Goal: Task Accomplishment & Management: Manage account settings

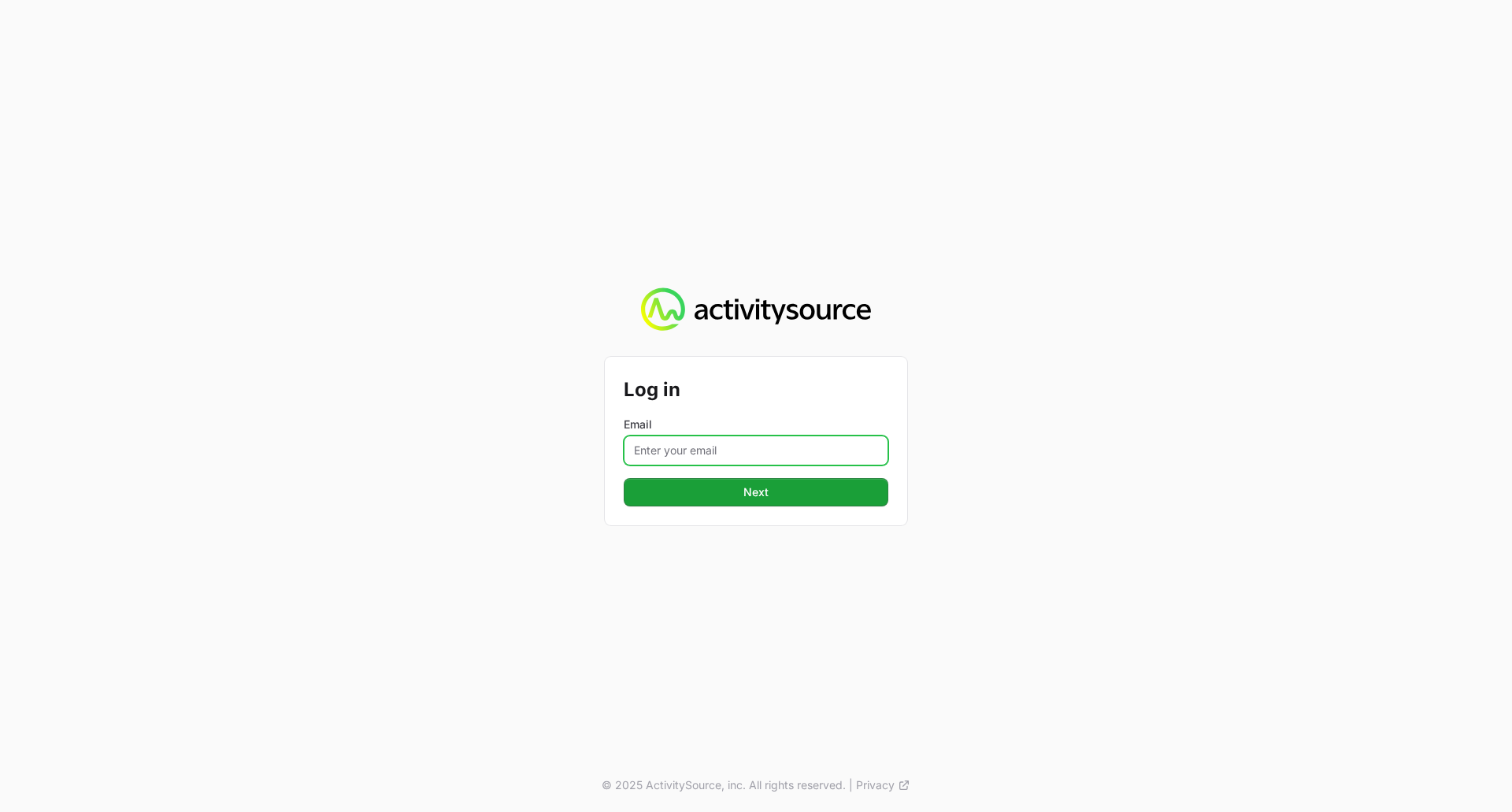
click at [770, 452] on input "Email" at bounding box center [755, 450] width 264 height 30
type input "[EMAIL_ADDRESS][DOMAIN_NAME]"
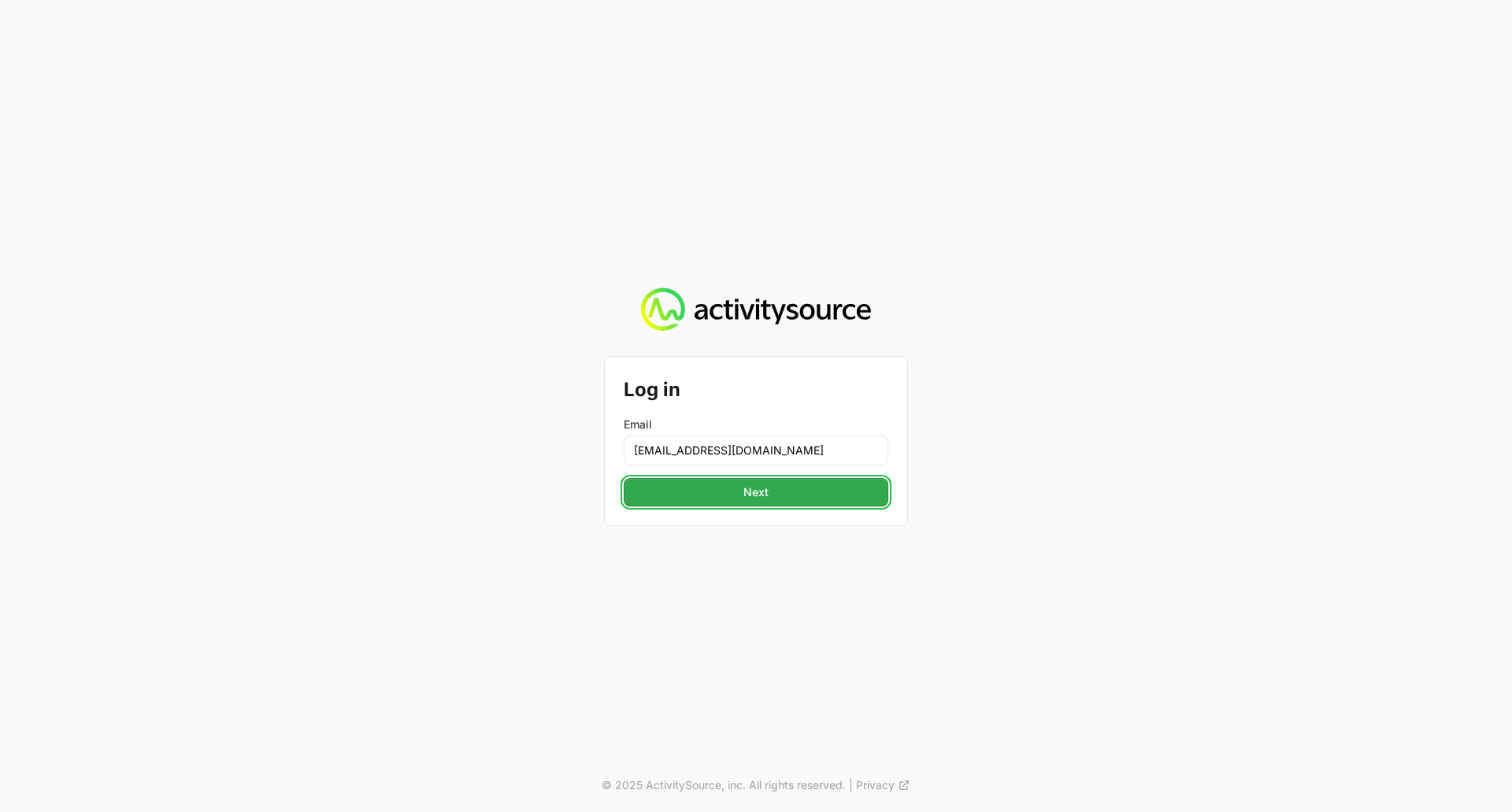
click at [756, 485] on span "Next" at bounding box center [756, 492] width 26 height 19
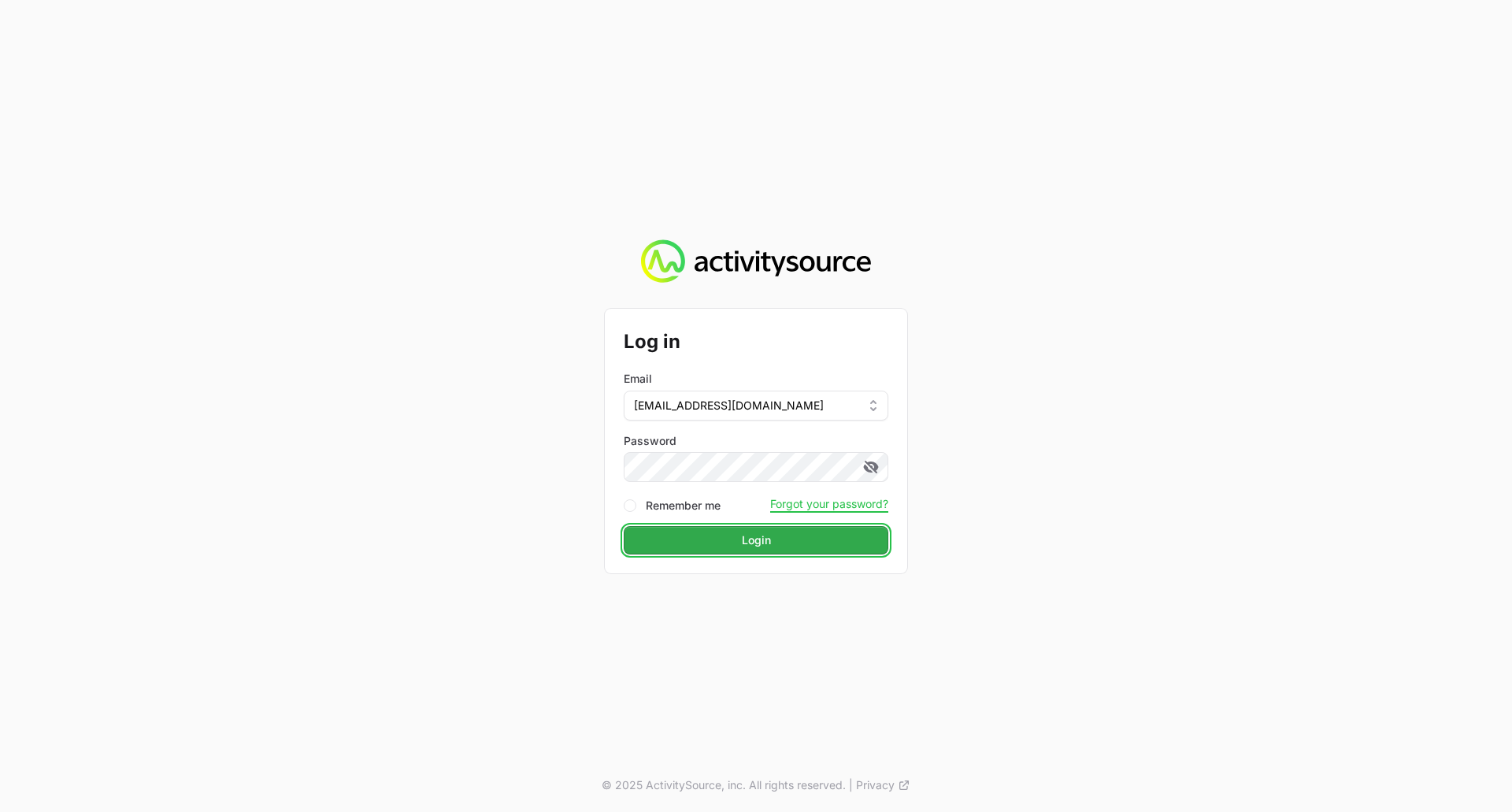
click at [743, 534] on span "Login" at bounding box center [756, 540] width 29 height 19
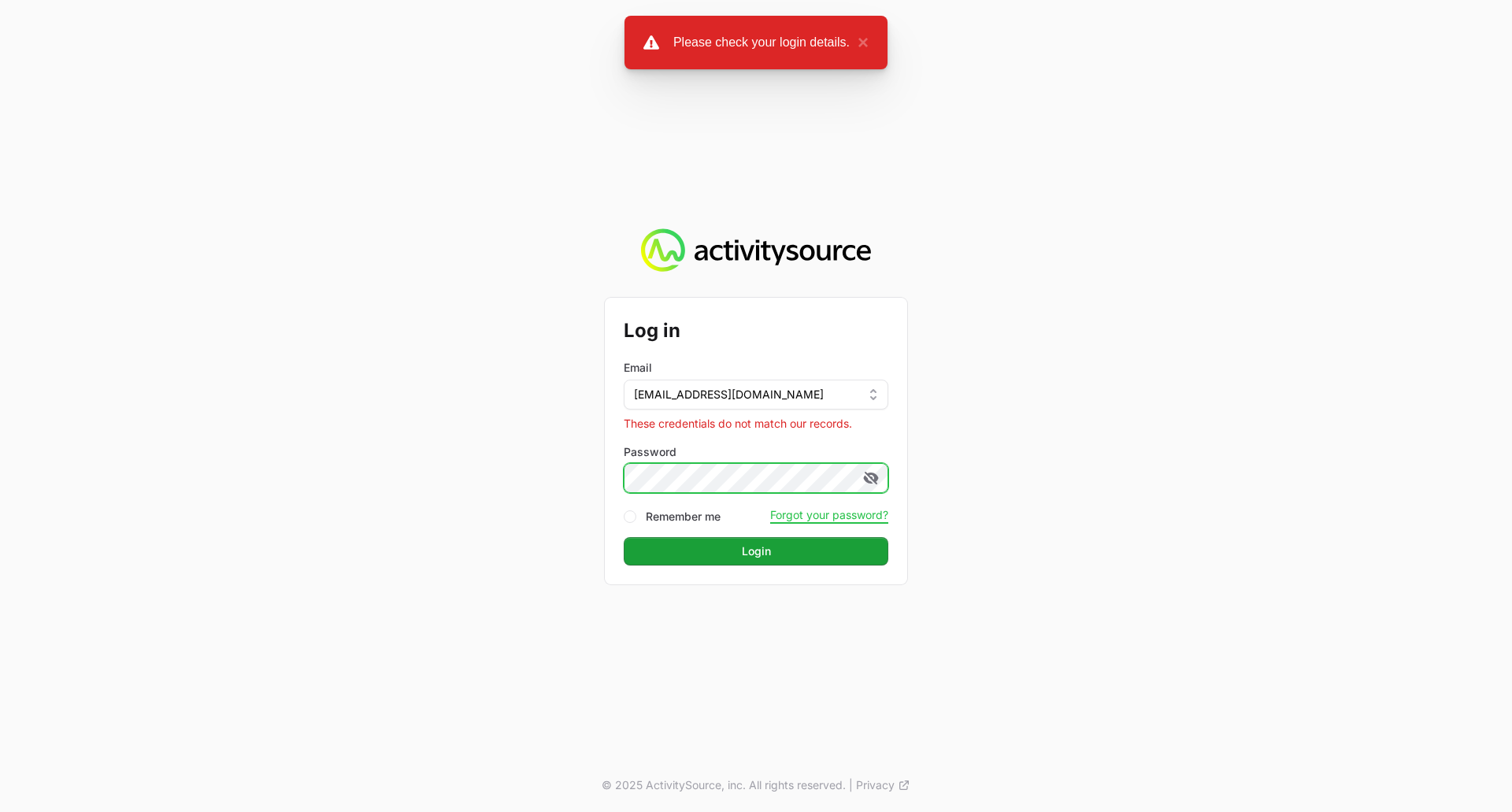
click at [524, 457] on div "Log in Email caitlin.braddel@westcon.com These credentials do not match our rec…" at bounding box center [756, 406] width 1512 height 812
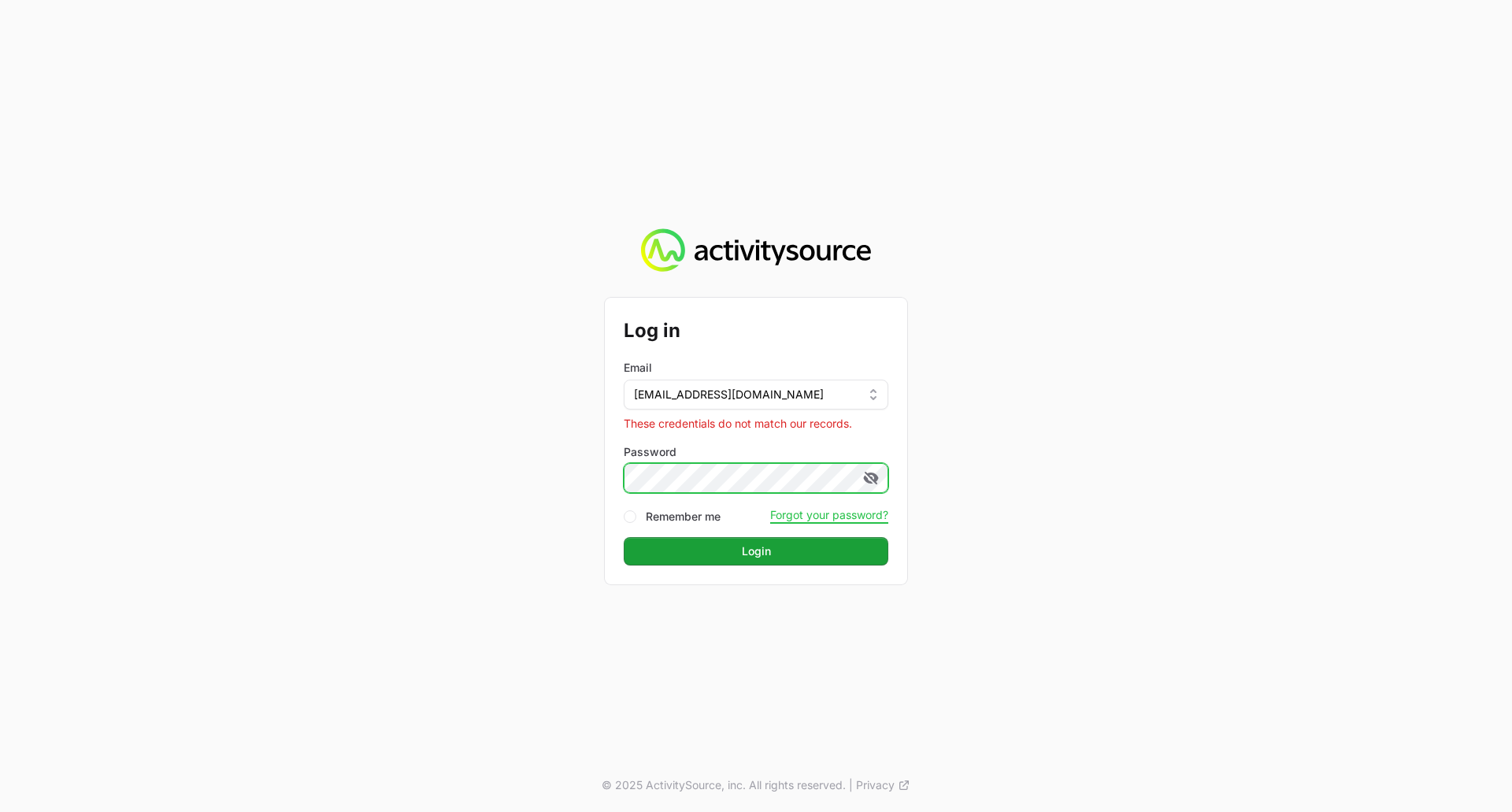
click at [623, 537] on button "Login" at bounding box center [755, 551] width 264 height 28
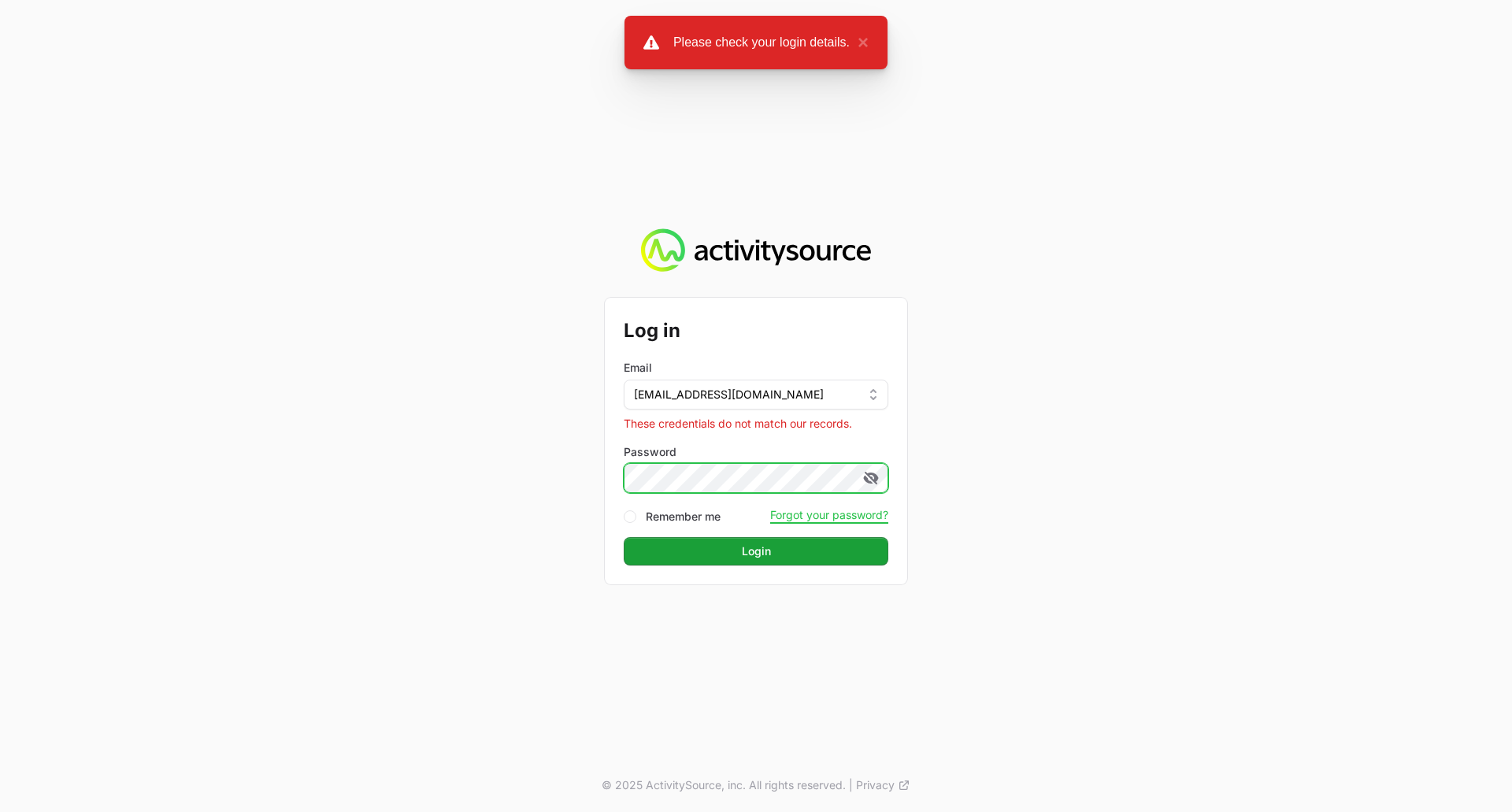
click at [570, 457] on div "Log in Email caitlin.braddel@westcon.com These credentials do not match our rec…" at bounding box center [756, 406] width 1512 height 812
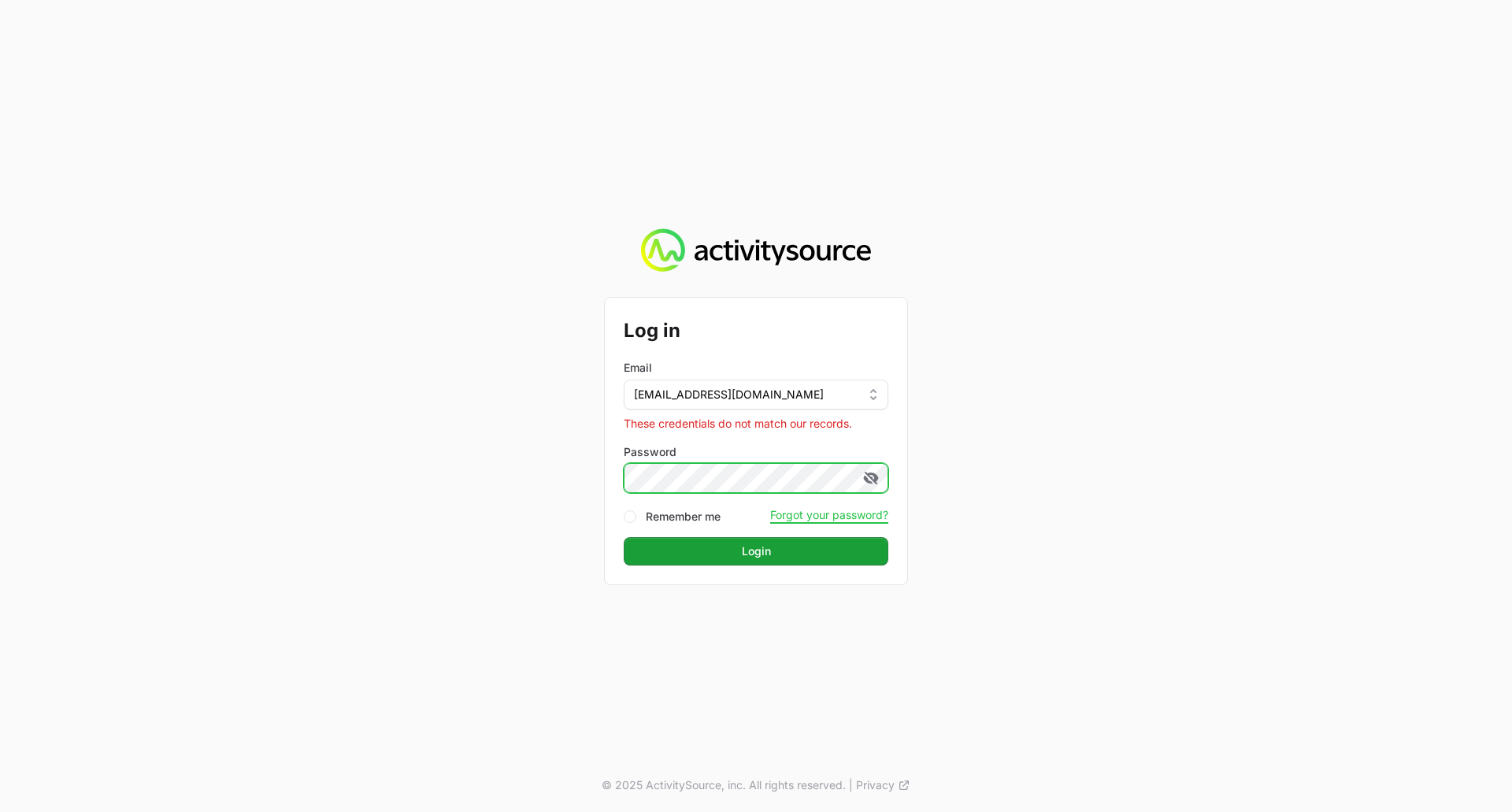
click at [623, 537] on button "Login" at bounding box center [755, 551] width 264 height 28
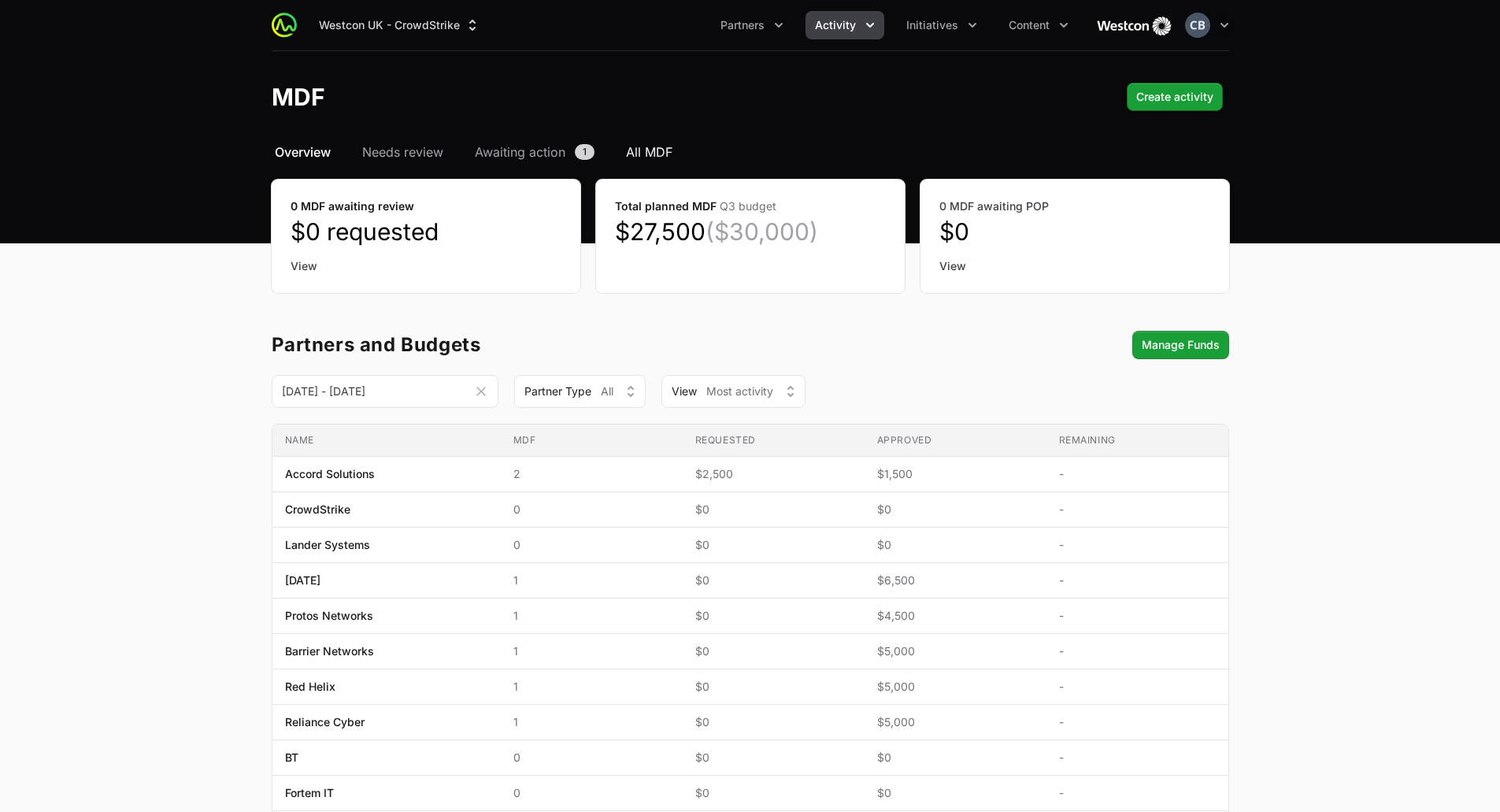
click at [646, 148] on span "All MDF" at bounding box center [649, 152] width 47 height 19
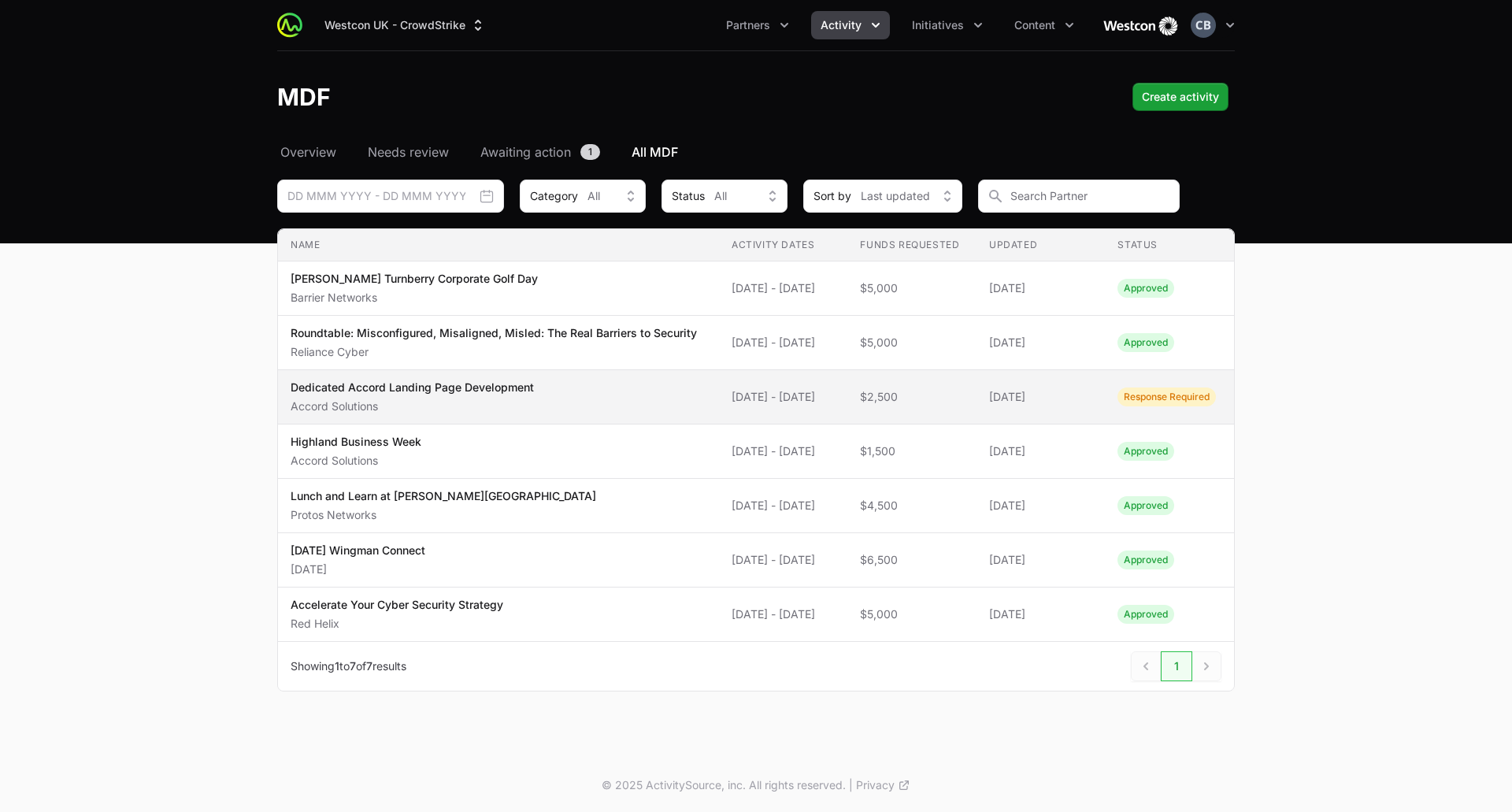
click at [1119, 422] on td "Status Response Required" at bounding box center [1169, 397] width 129 height 54
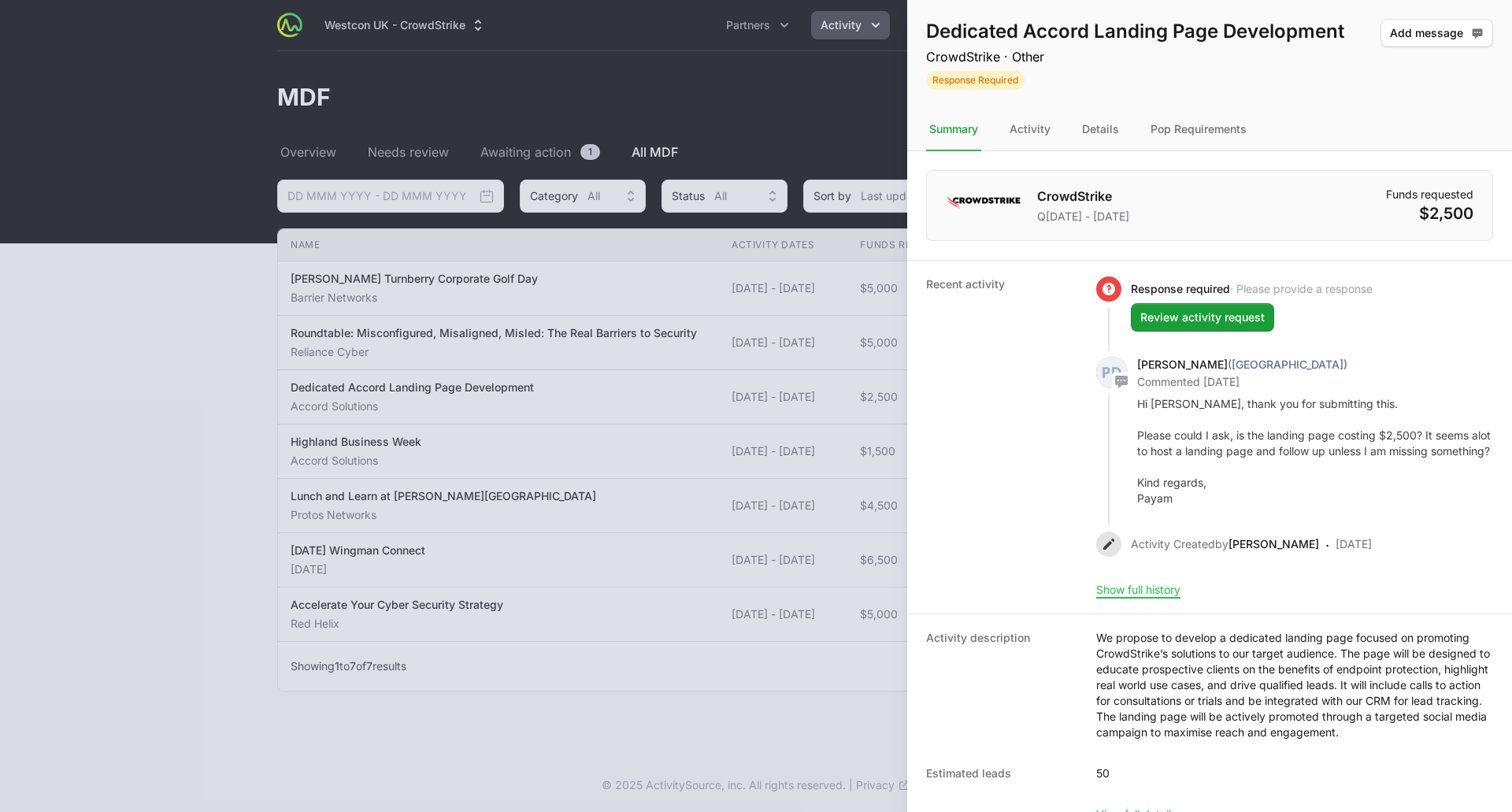
click at [858, 150] on div at bounding box center [756, 406] width 1512 height 812
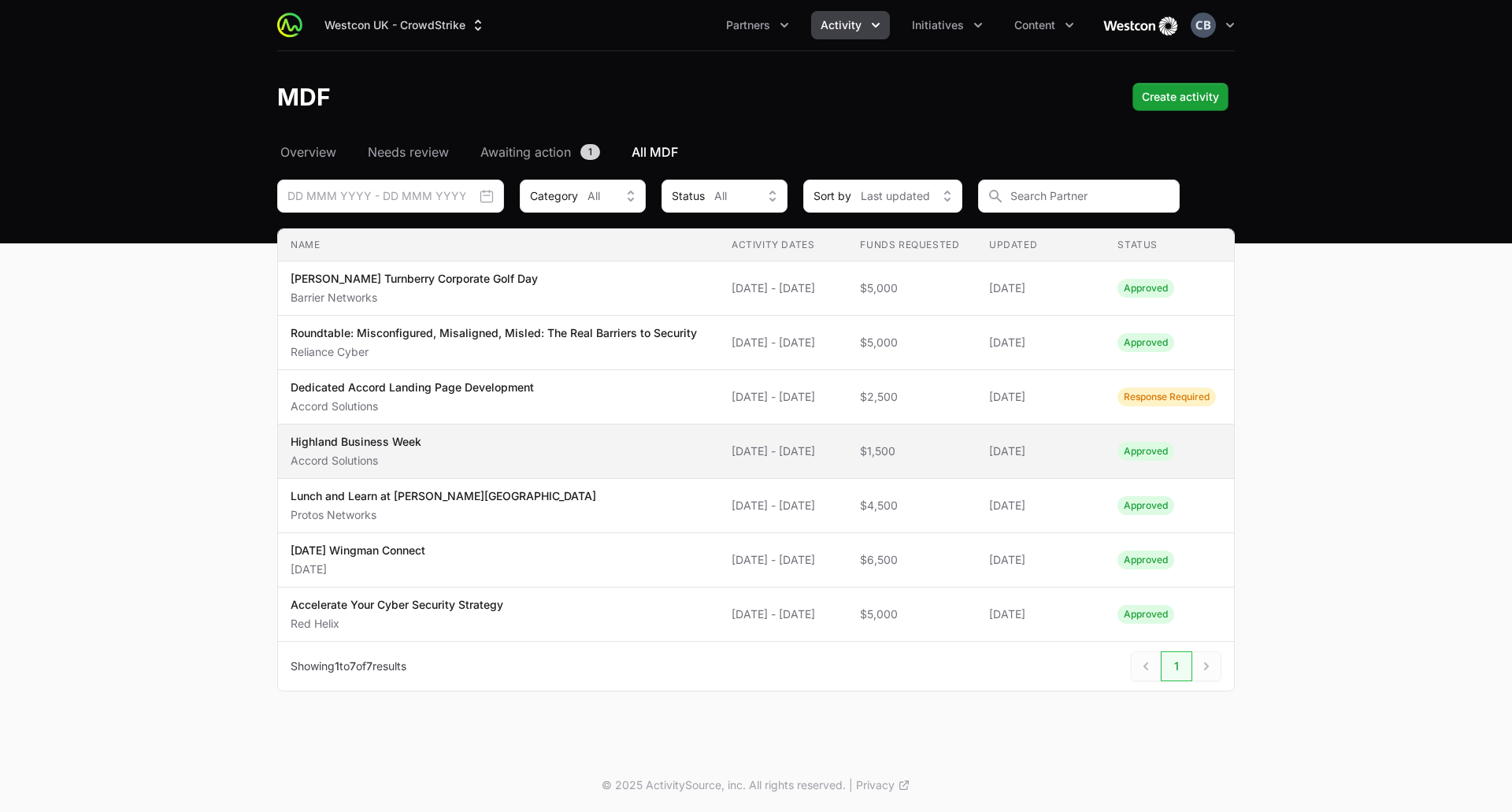
click at [416, 468] on p "Accord Solutions" at bounding box center [356, 460] width 131 height 16
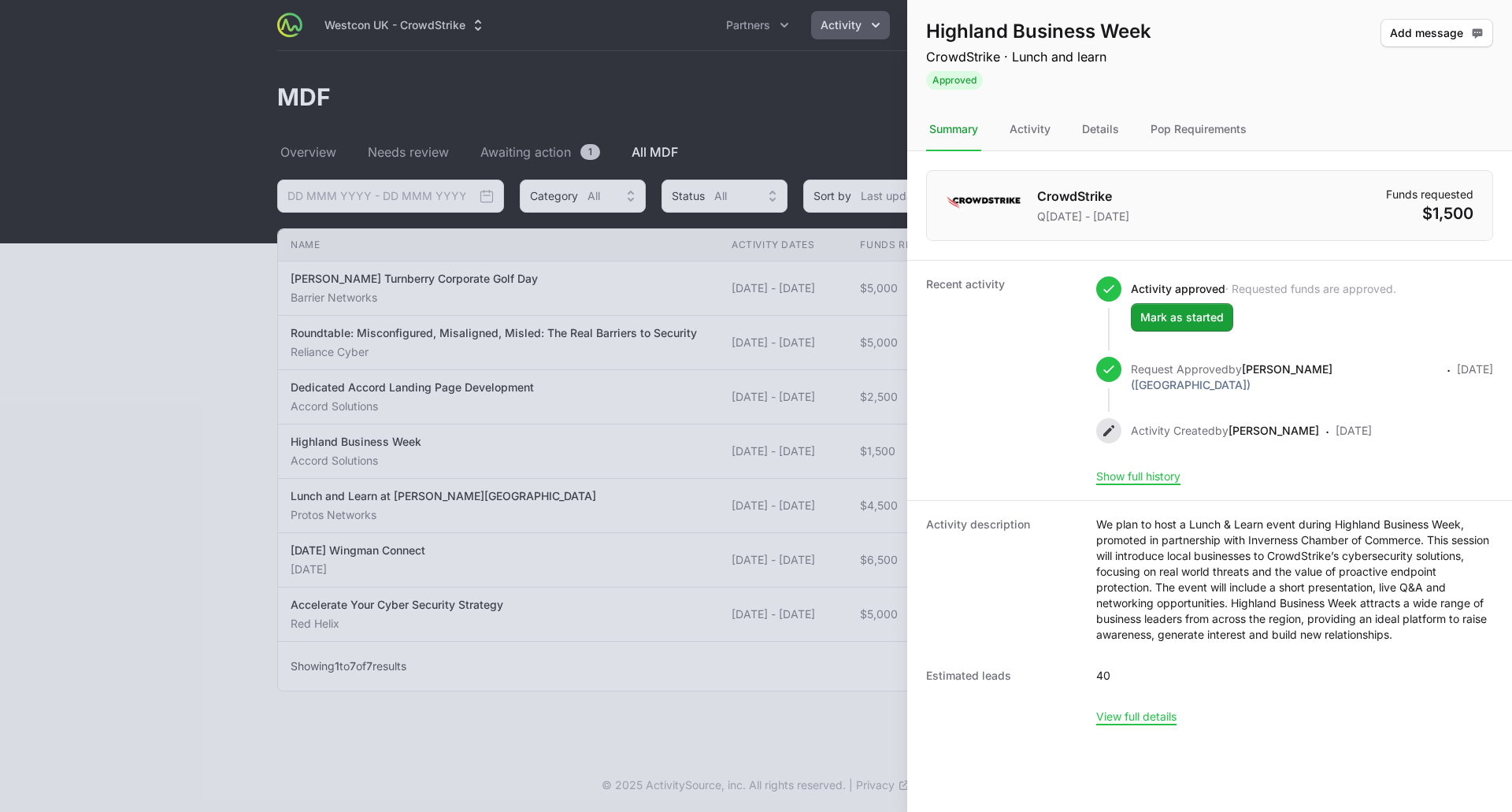
click at [793, 141] on div at bounding box center [756, 406] width 1512 height 812
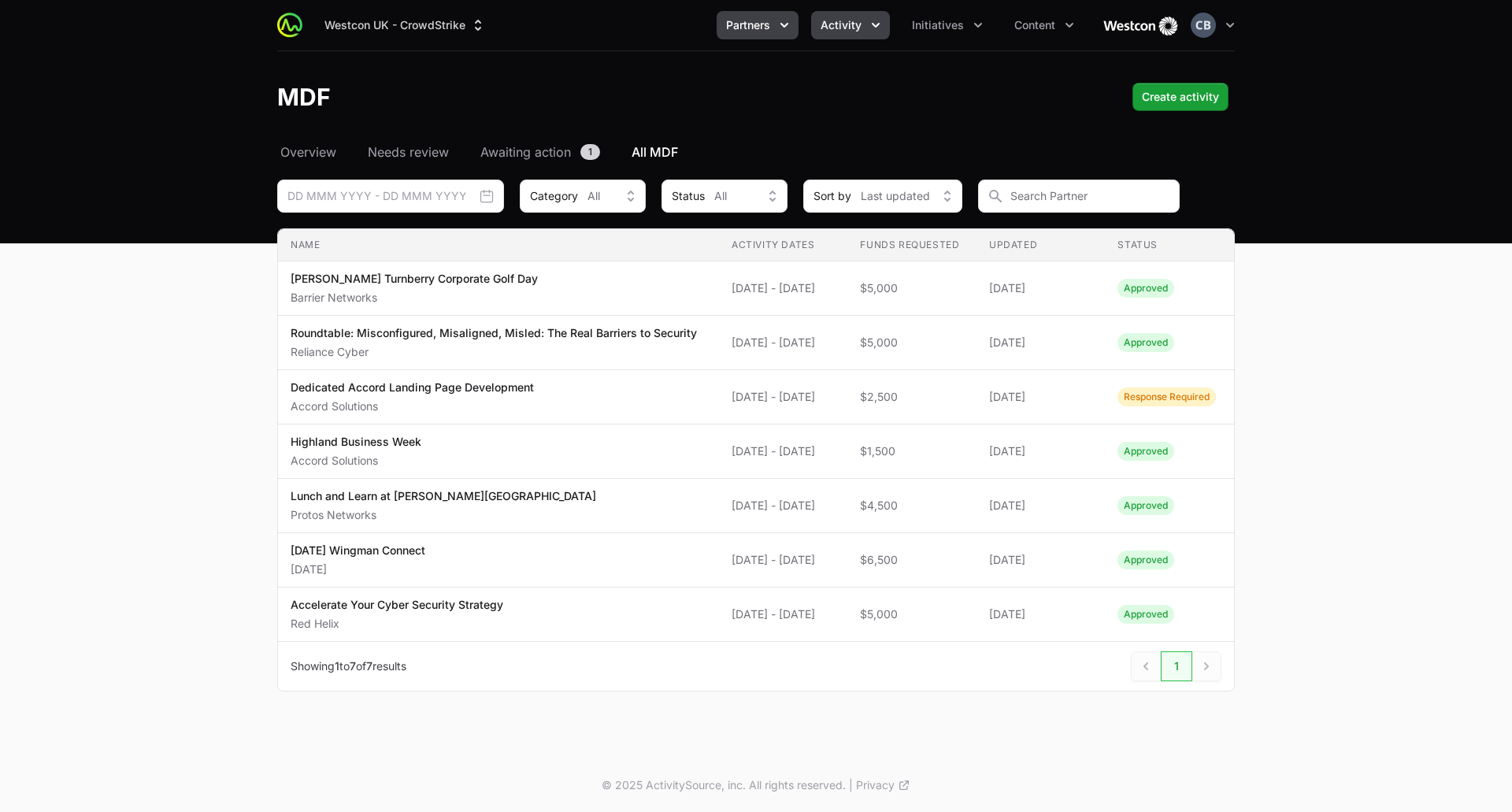
click at [782, 26] on icon "Partners menu" at bounding box center [784, 25] width 16 height 16
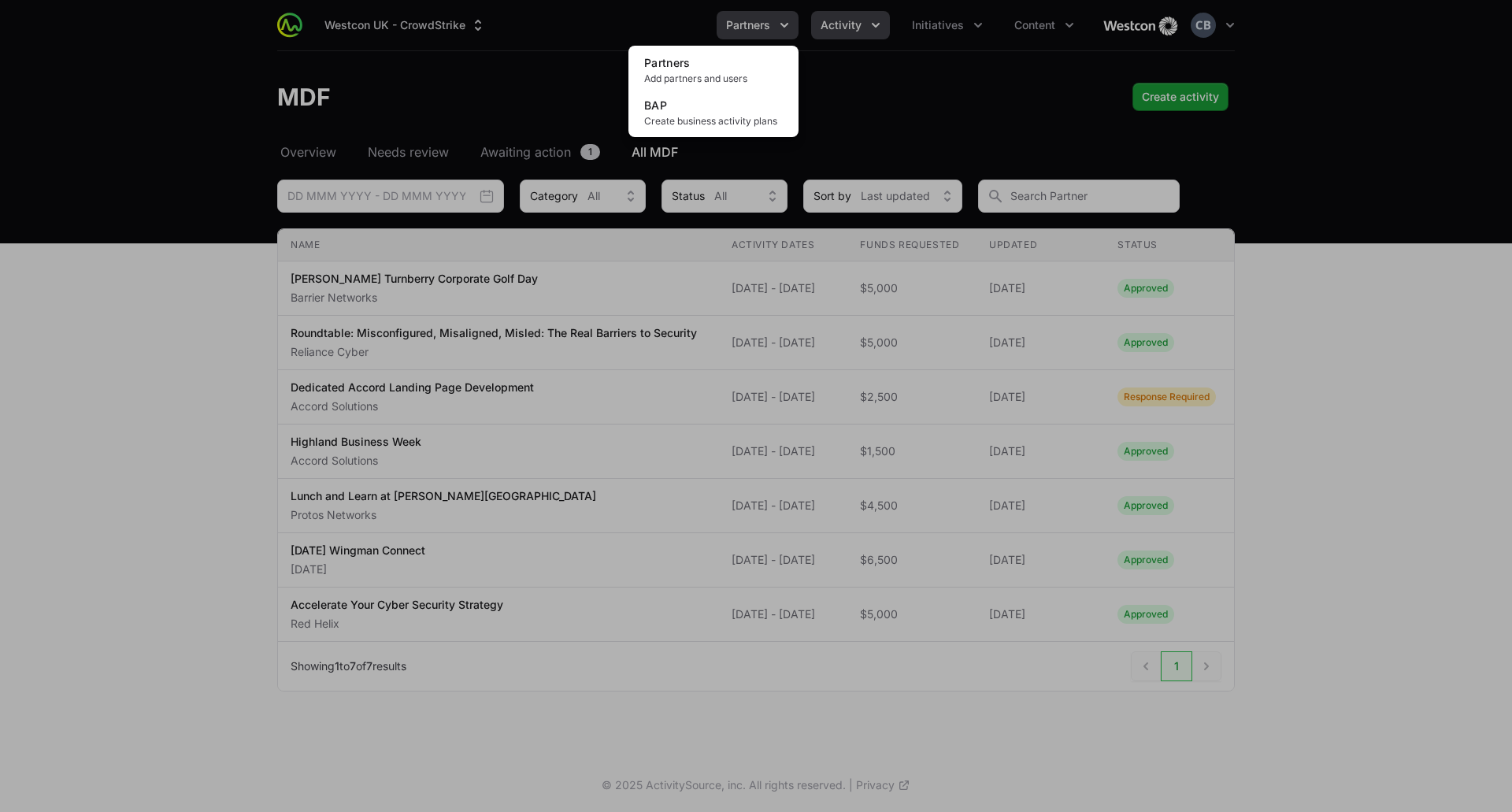
click at [782, 26] on div "Partners menu" at bounding box center [756, 406] width 1512 height 812
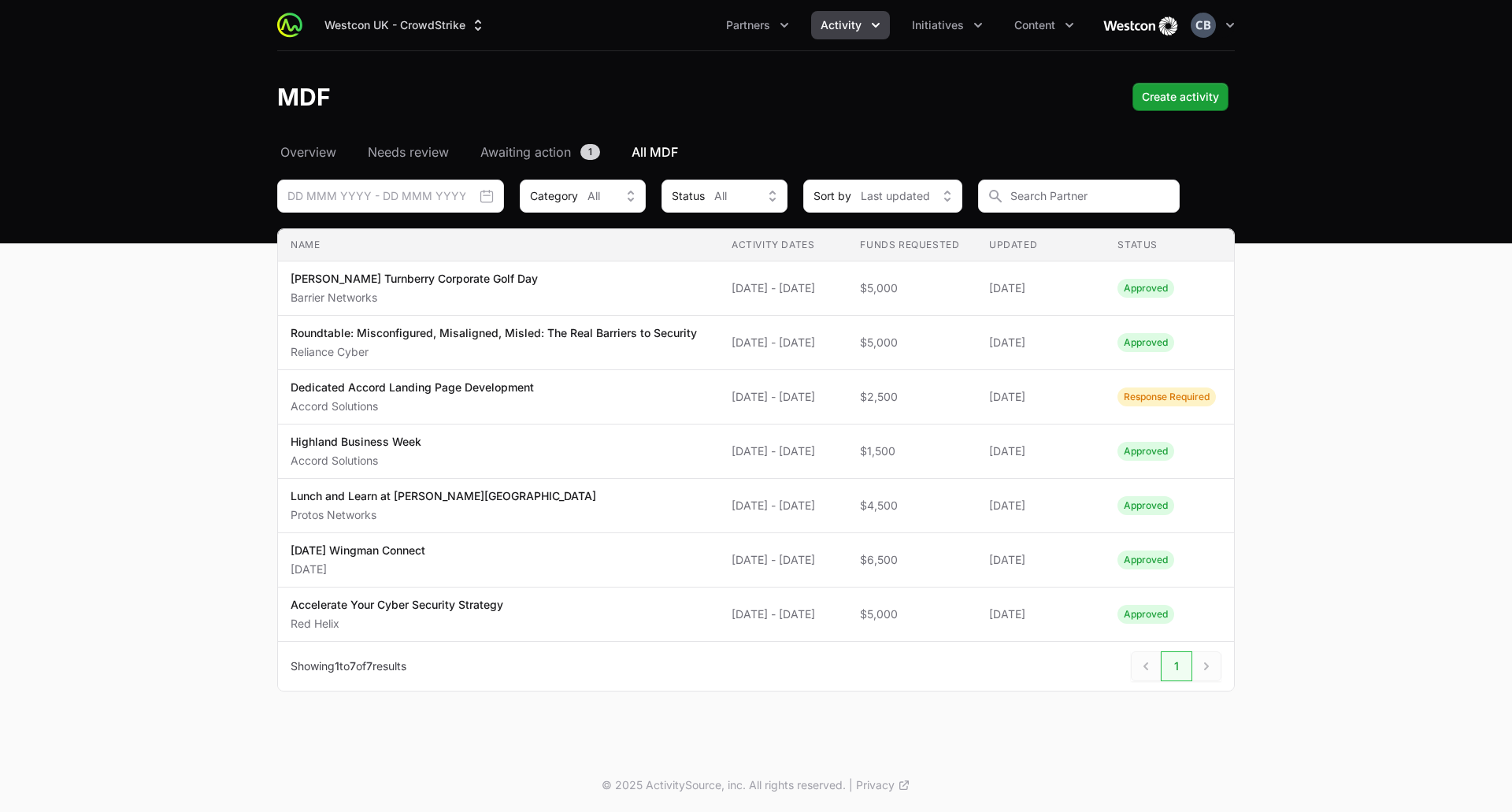
click at [674, 74] on header "MDF Create activity" at bounding box center [756, 96] width 1512 height 91
click at [787, 22] on icon "Partners menu" at bounding box center [784, 25] width 16 height 16
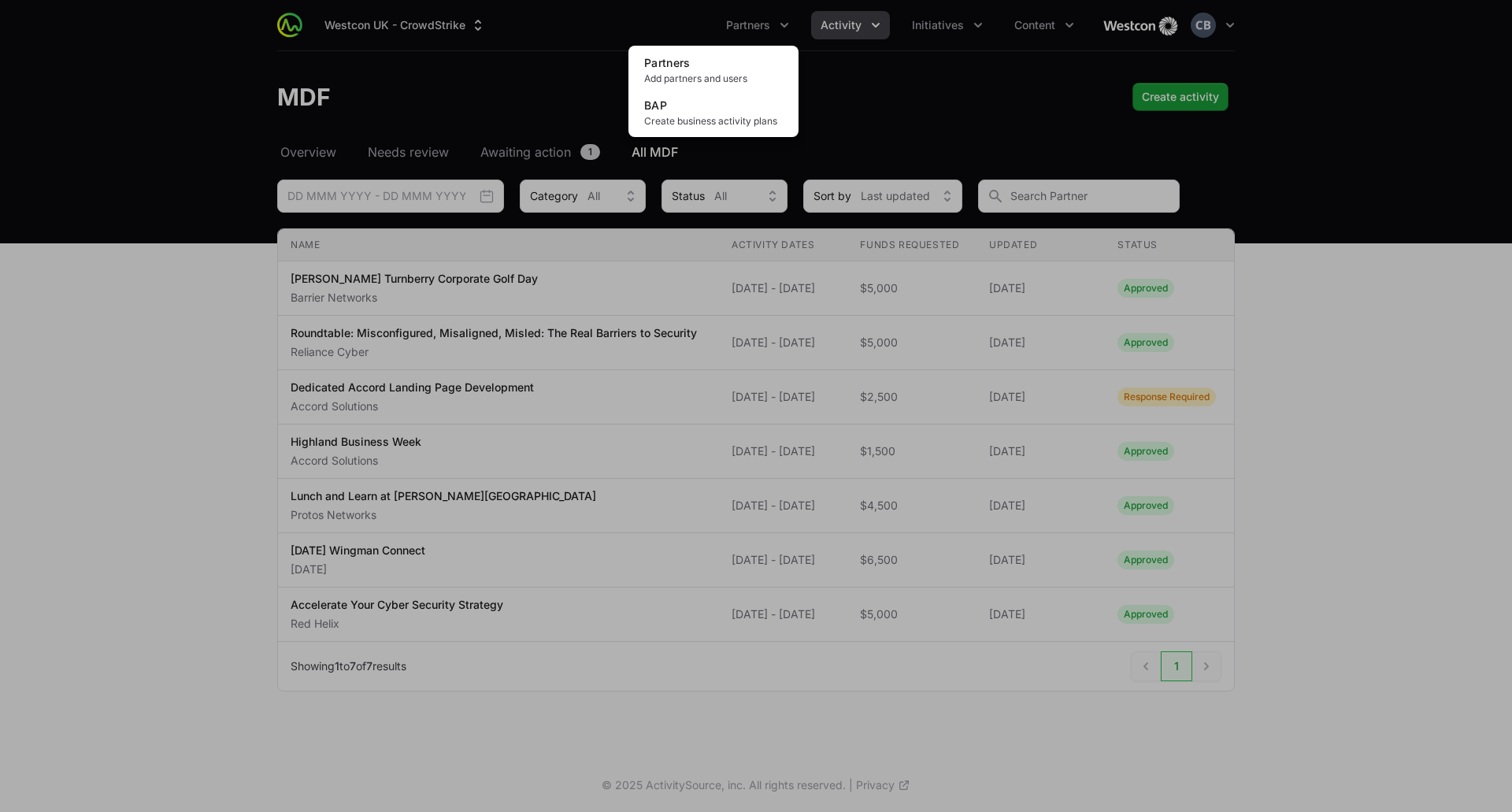
click at [581, 63] on div "Partners menu" at bounding box center [756, 406] width 1512 height 812
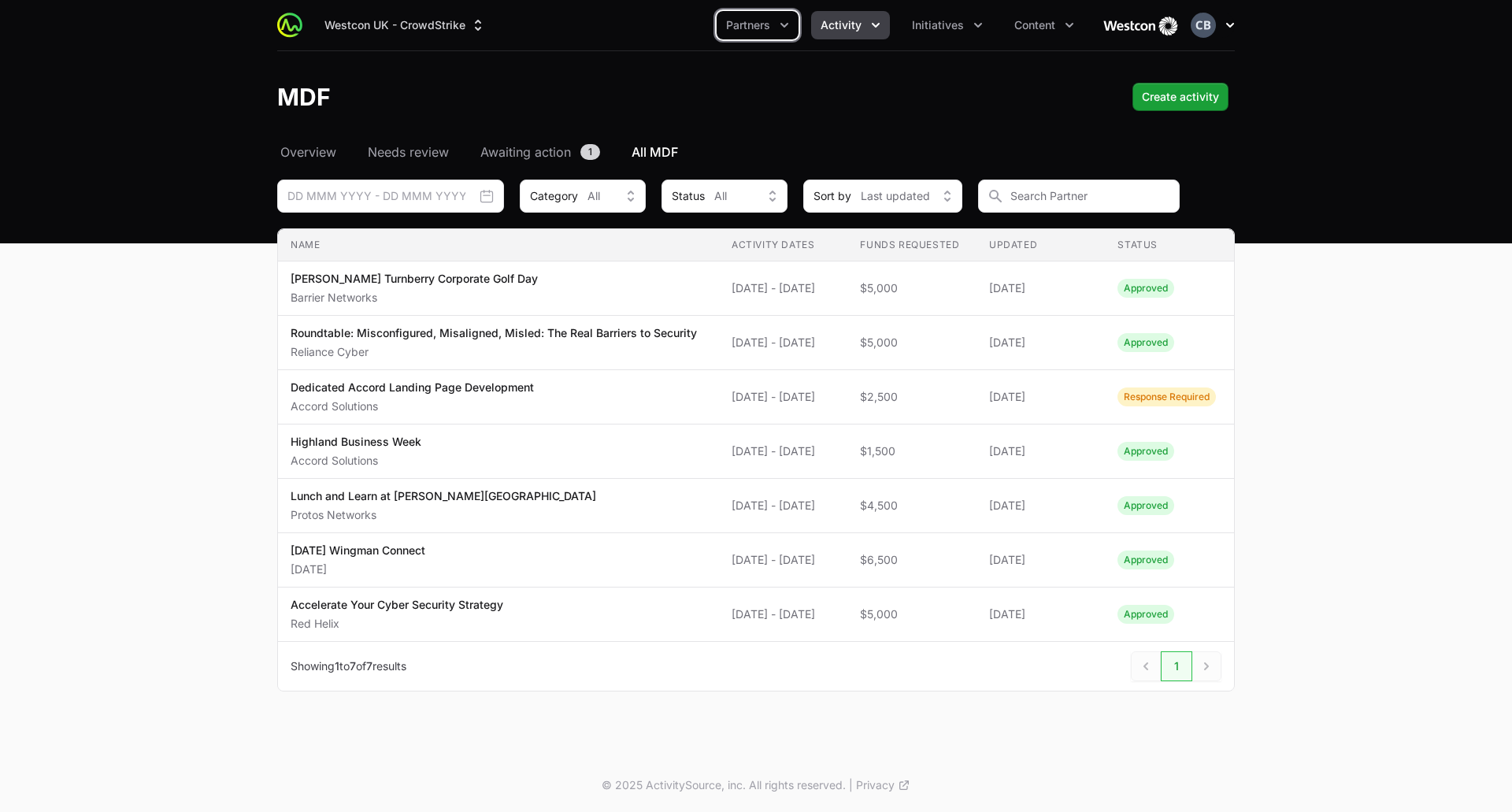
click at [1235, 20] on icon "button" at bounding box center [1230, 25] width 16 height 16
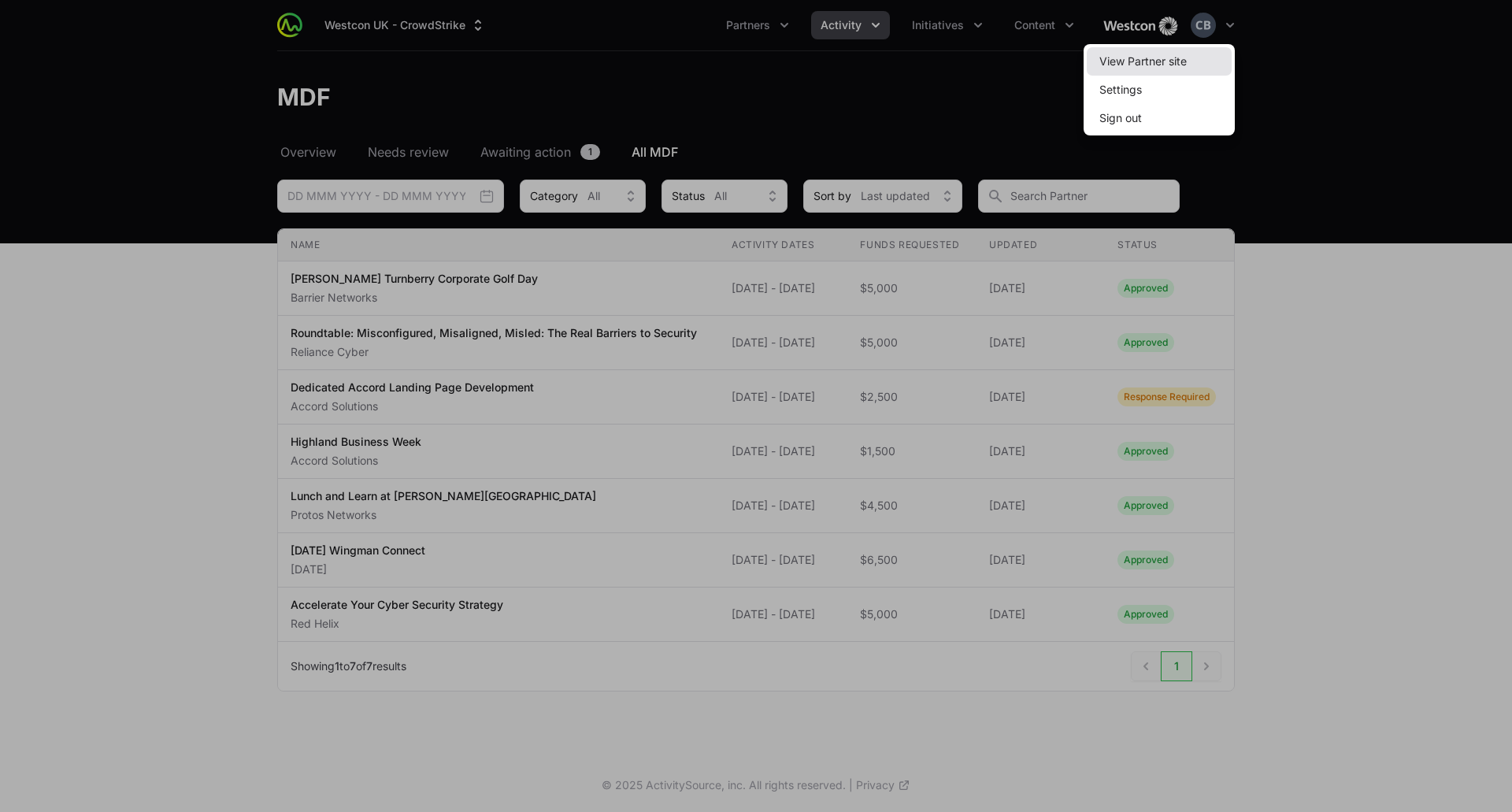
click at [1123, 48] on link "View Partner site" at bounding box center [1159, 61] width 145 height 28
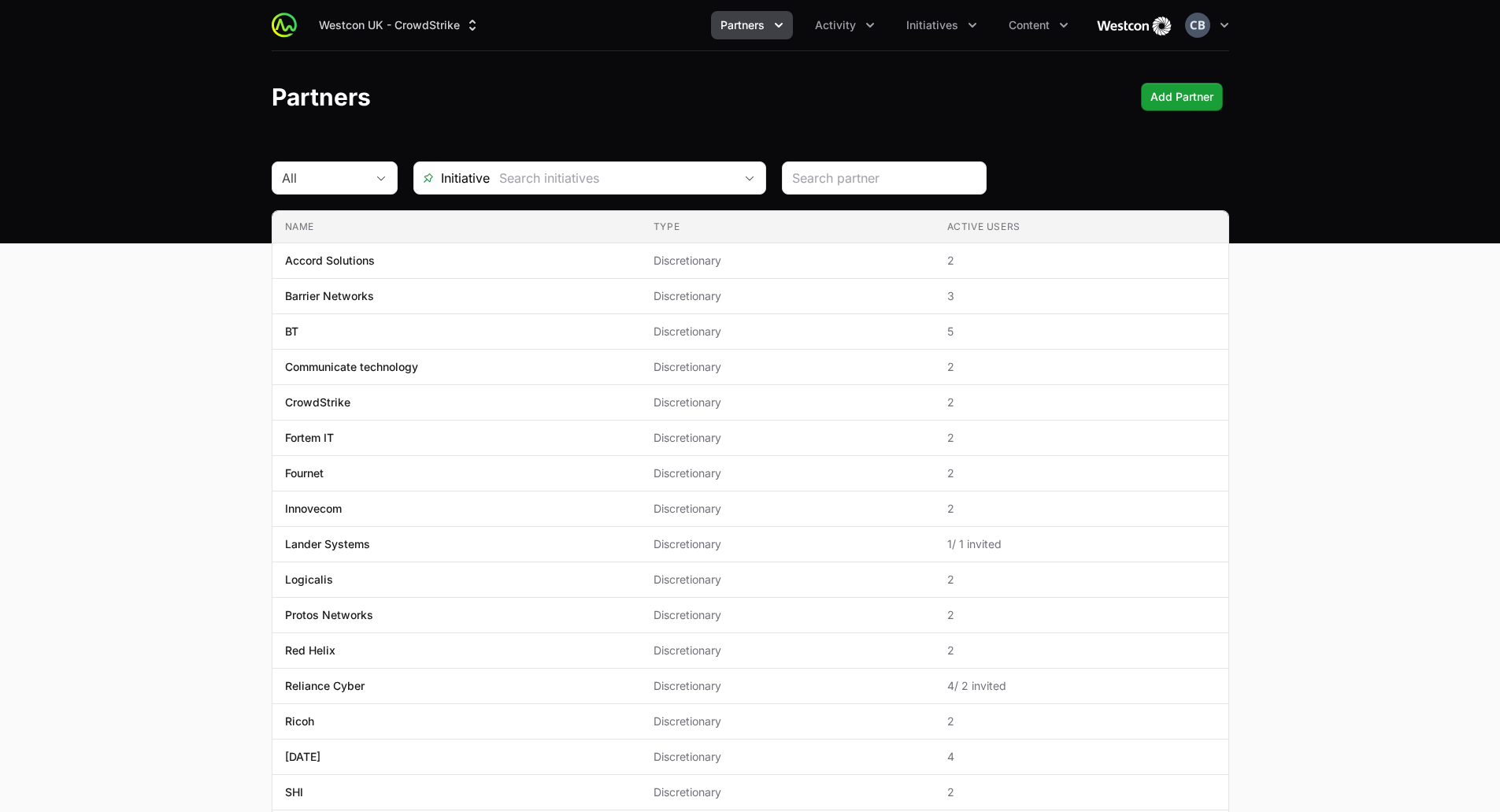
click at [743, 26] on span "Partners" at bounding box center [742, 25] width 44 height 16
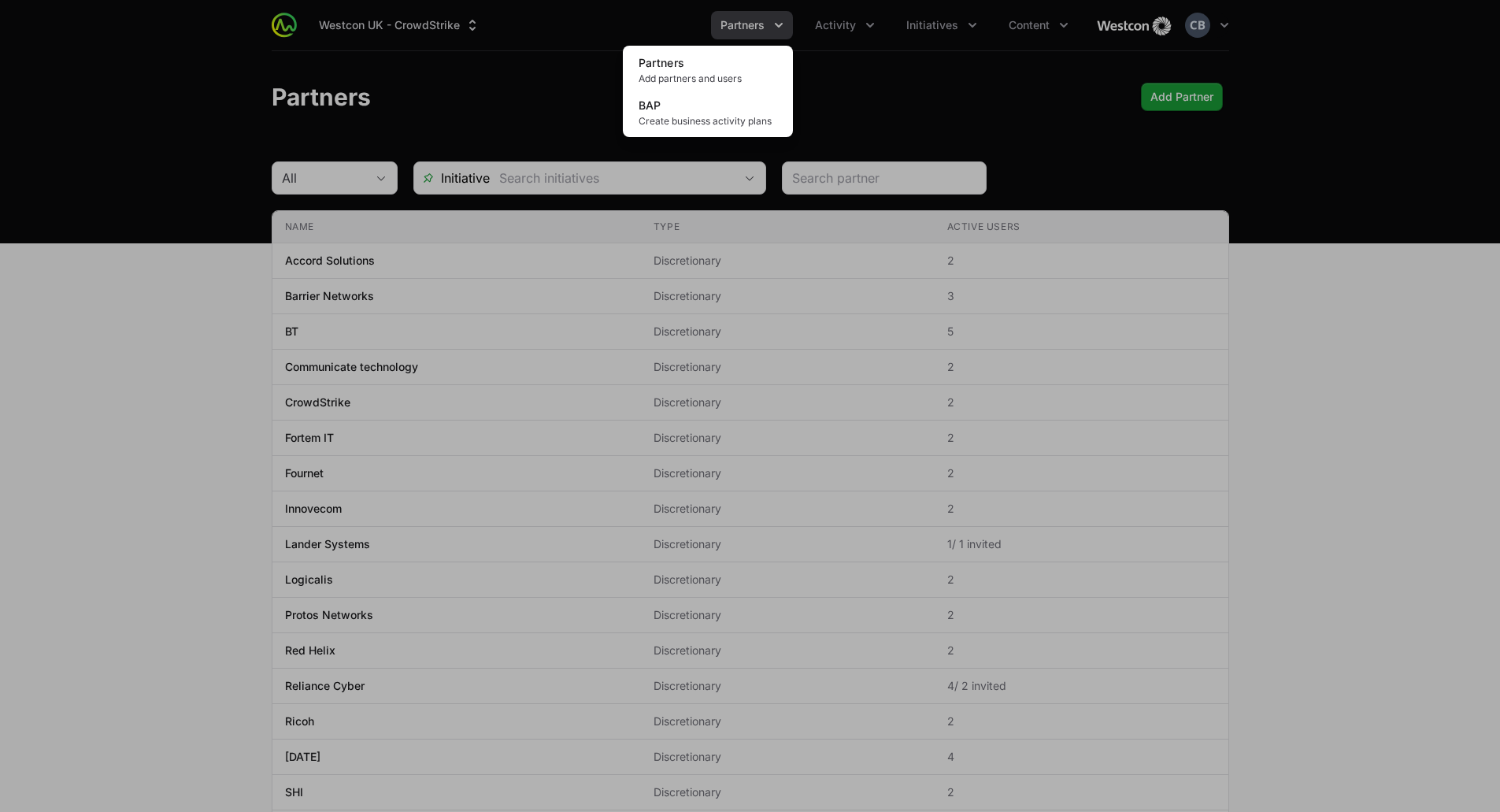
click at [743, 26] on div "Partners menu" at bounding box center [750, 406] width 1500 height 812
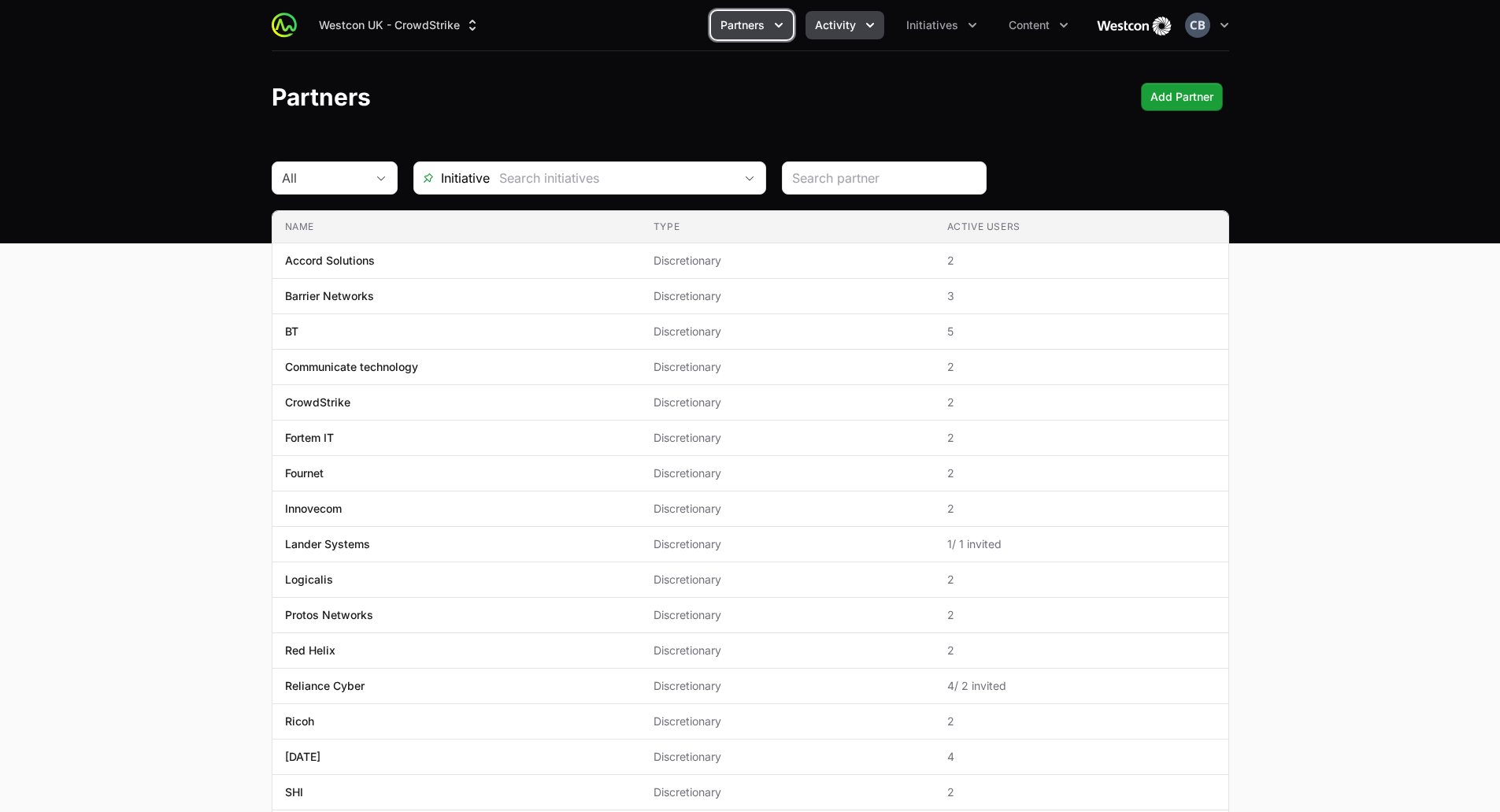
click at [830, 20] on span "Activity" at bounding box center [835, 25] width 41 height 16
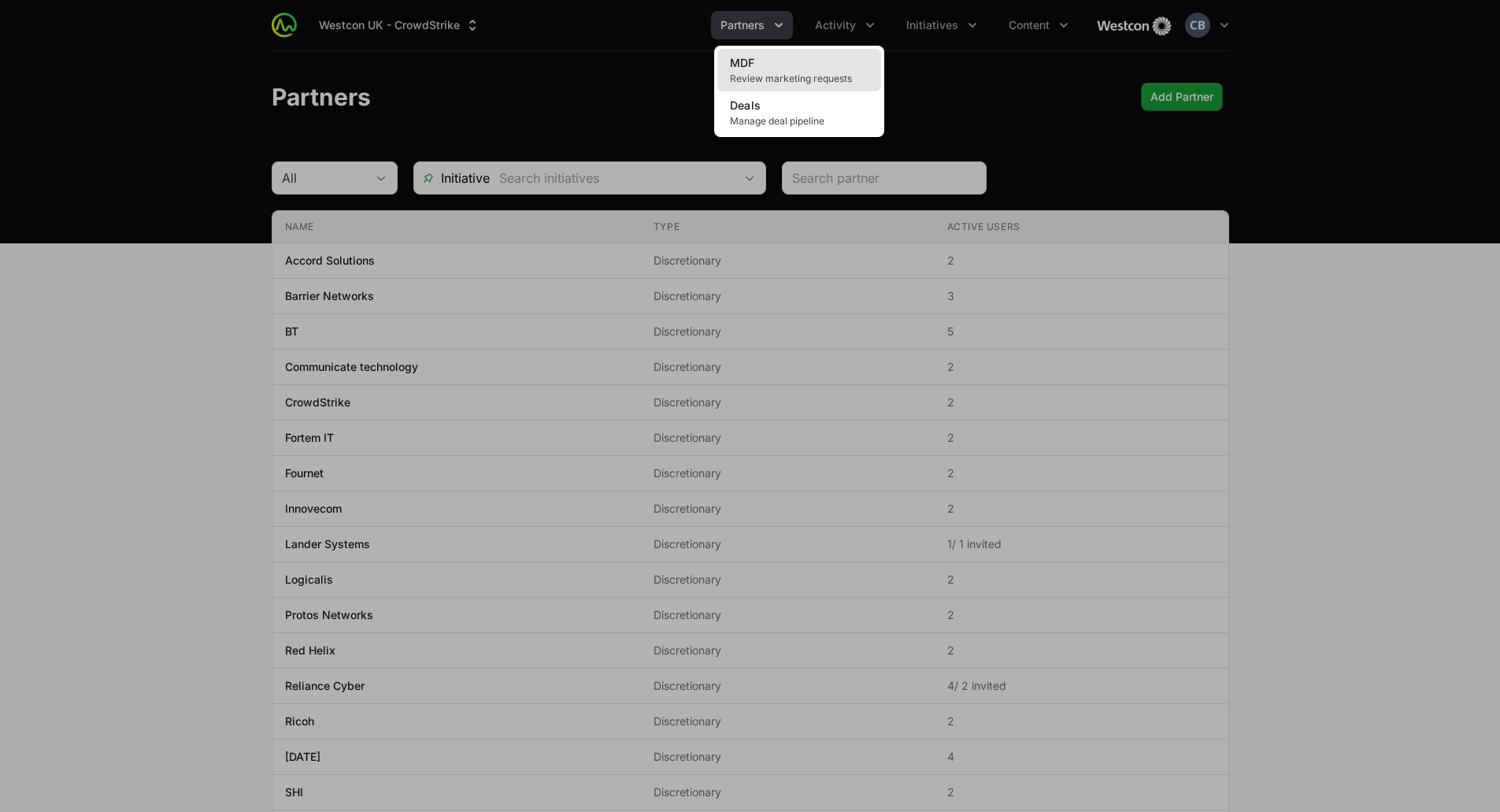
click at [798, 76] on span "Review marketing requests" at bounding box center [798, 78] width 139 height 13
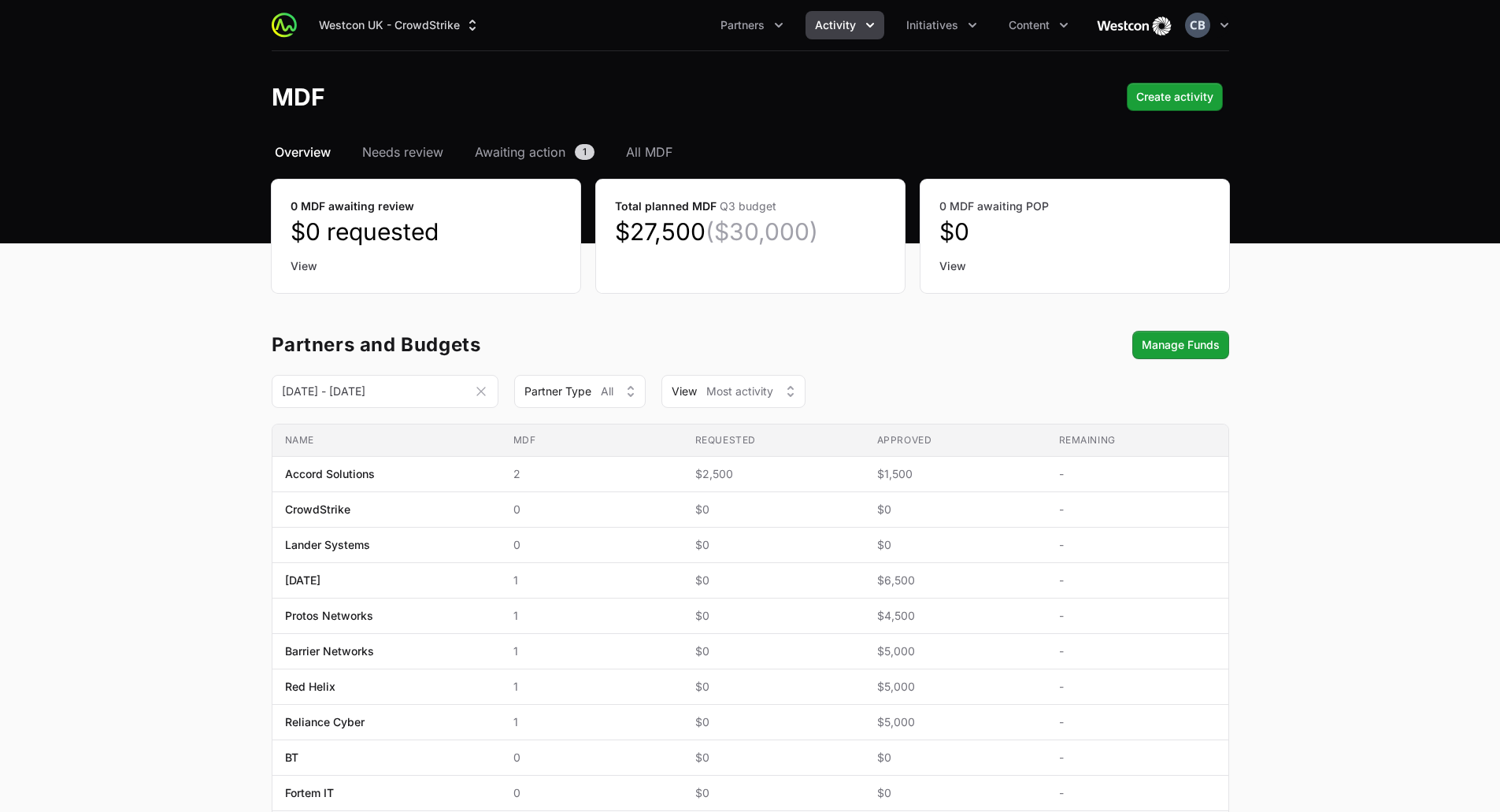
click at [870, 25] on icon "Activity menu" at bounding box center [870, 25] width 16 height 16
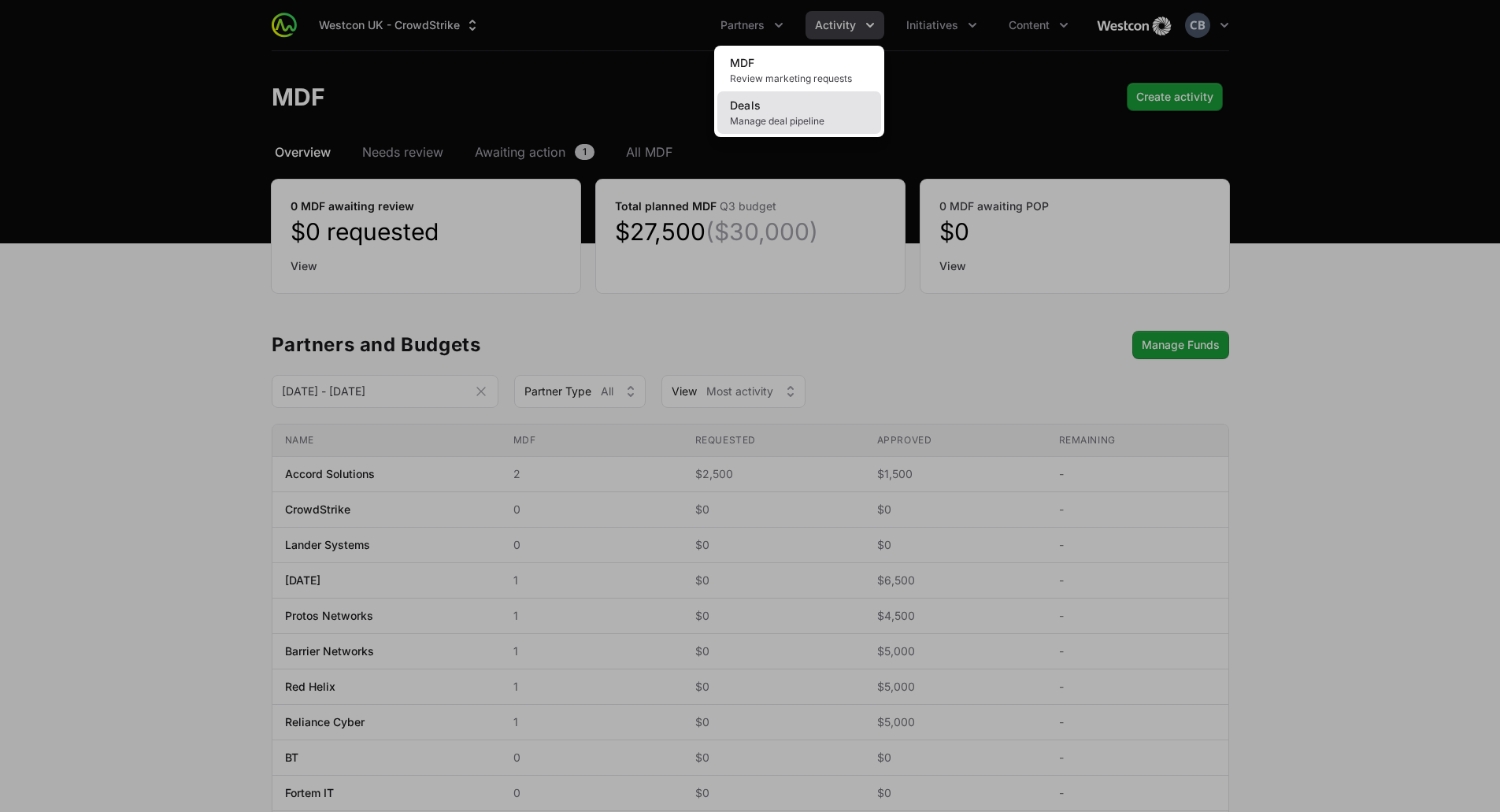
click at [814, 114] on link "Deals Manage deal pipeline" at bounding box center [799, 112] width 164 height 43
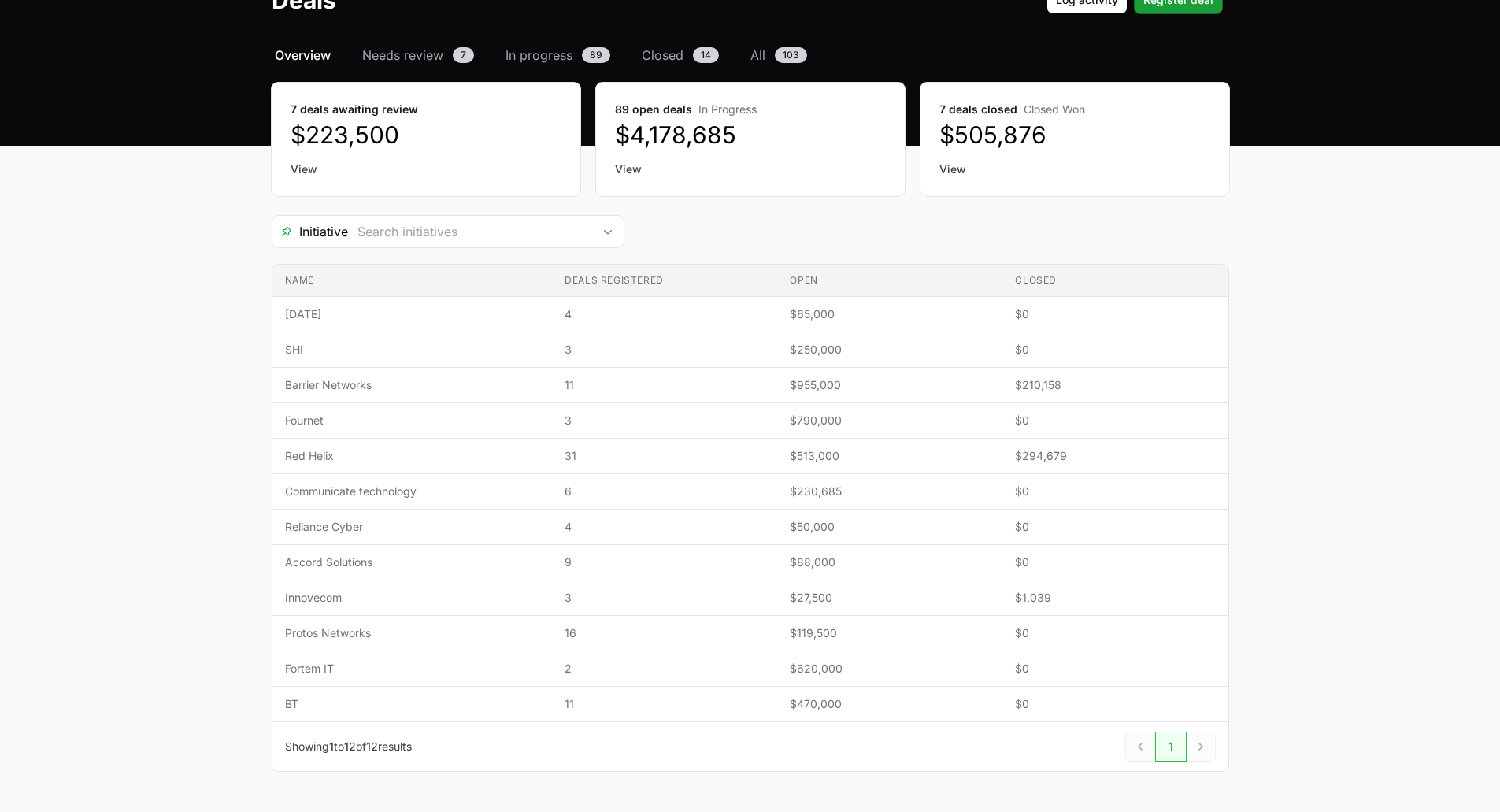
scroll to position [69, 0]
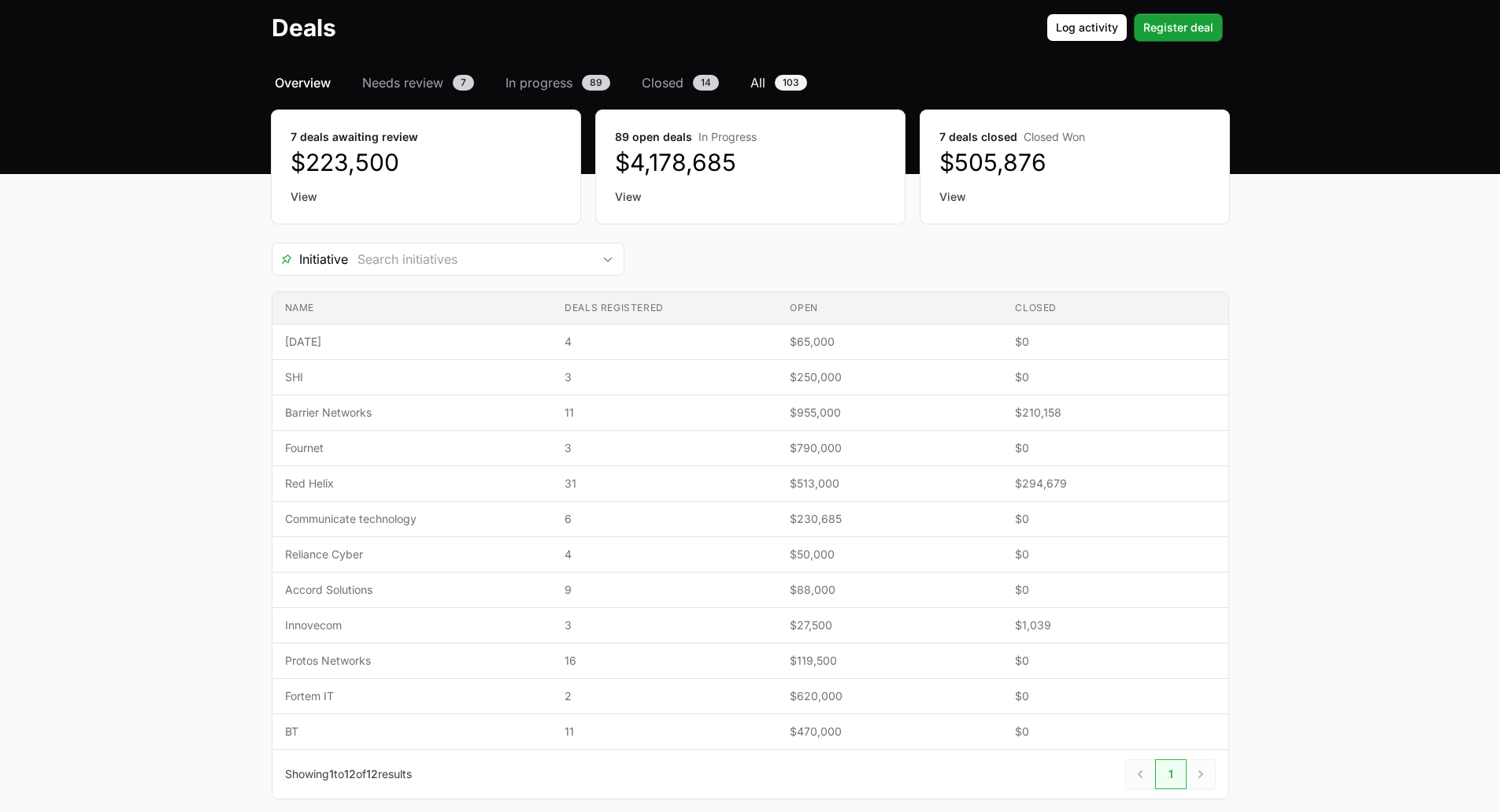
click at [772, 80] on link "All 103" at bounding box center [779, 82] width 63 height 19
